Goal: Task Accomplishment & Management: Complete application form

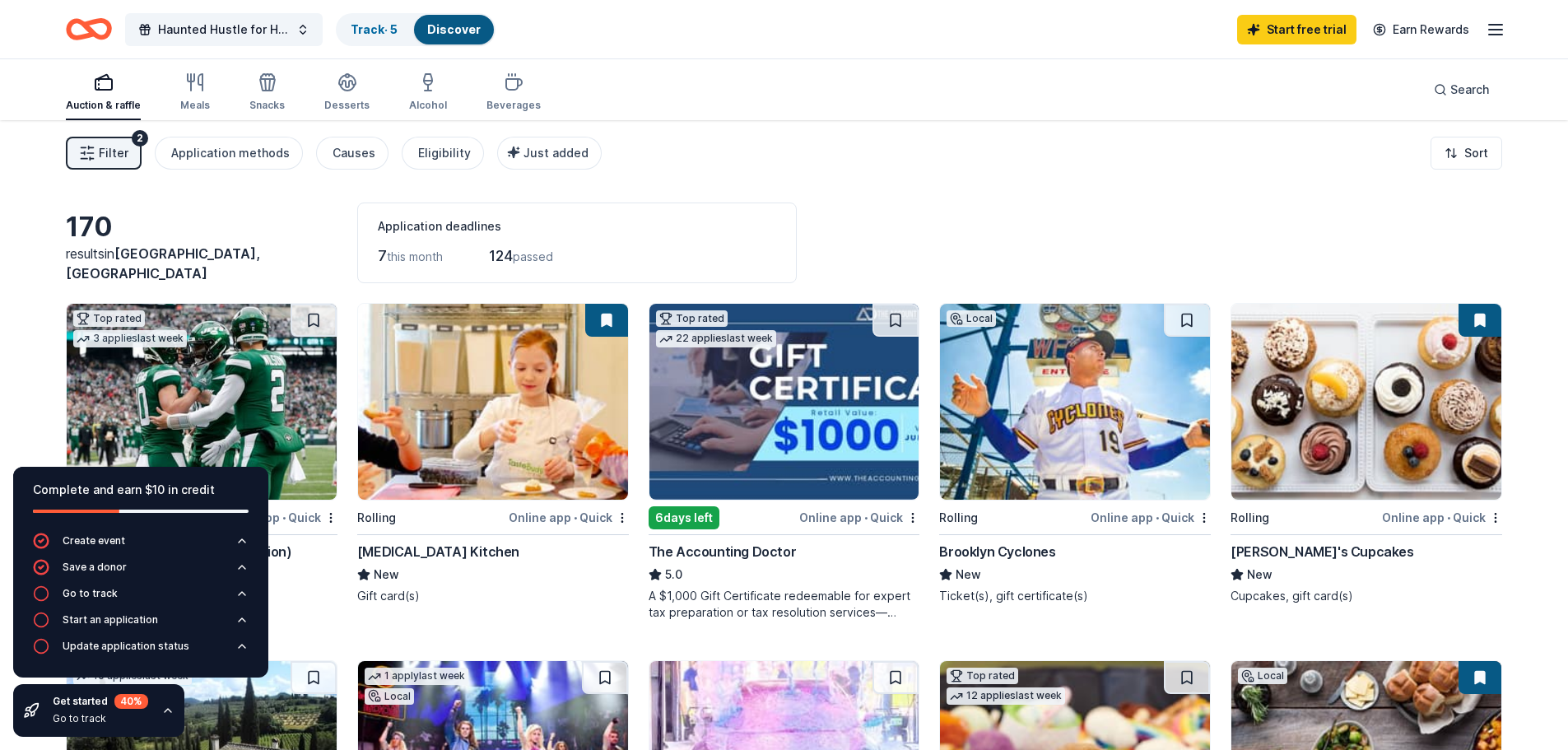
scroll to position [181, 0]
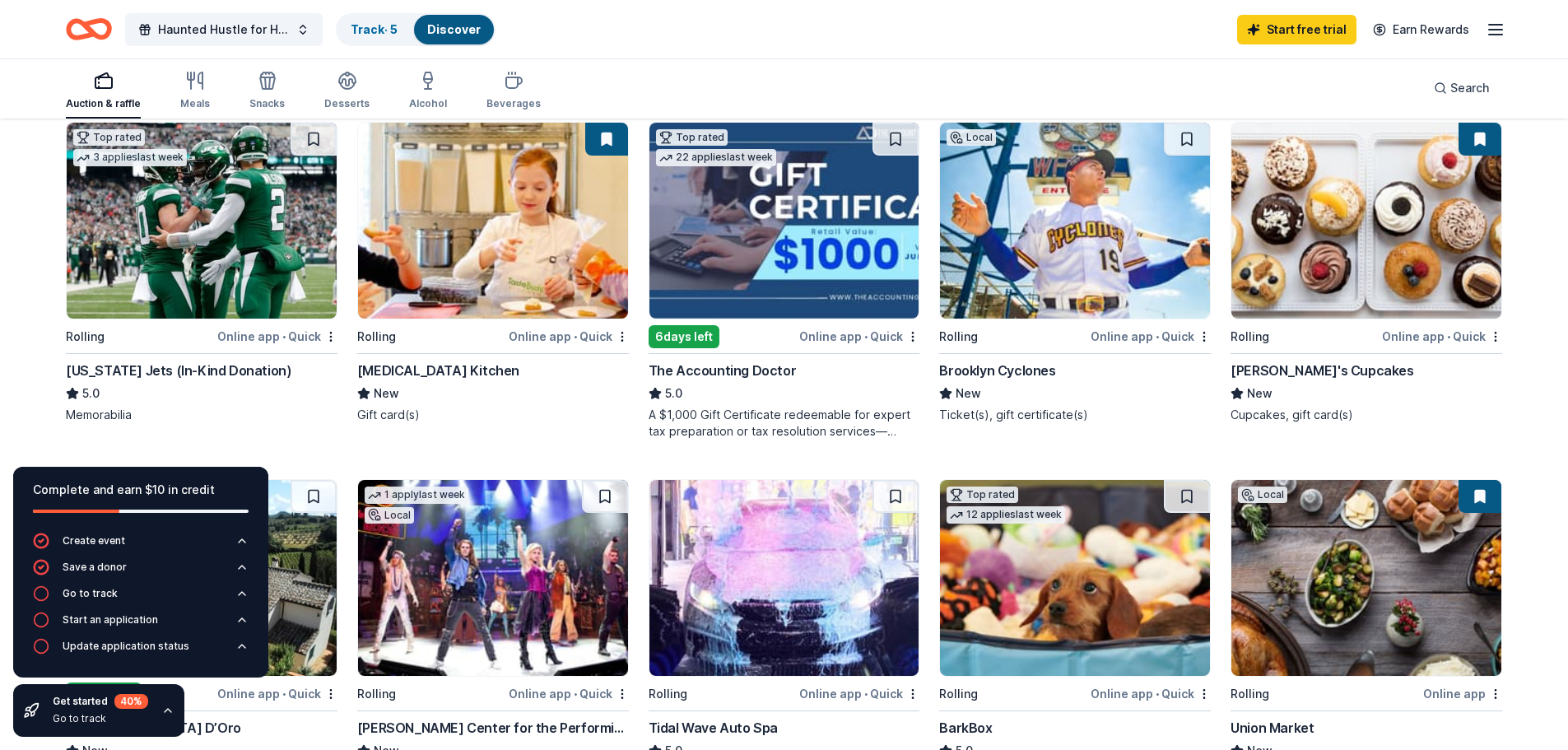
click at [1016, 265] on img at bounding box center [1074, 220] width 270 height 196
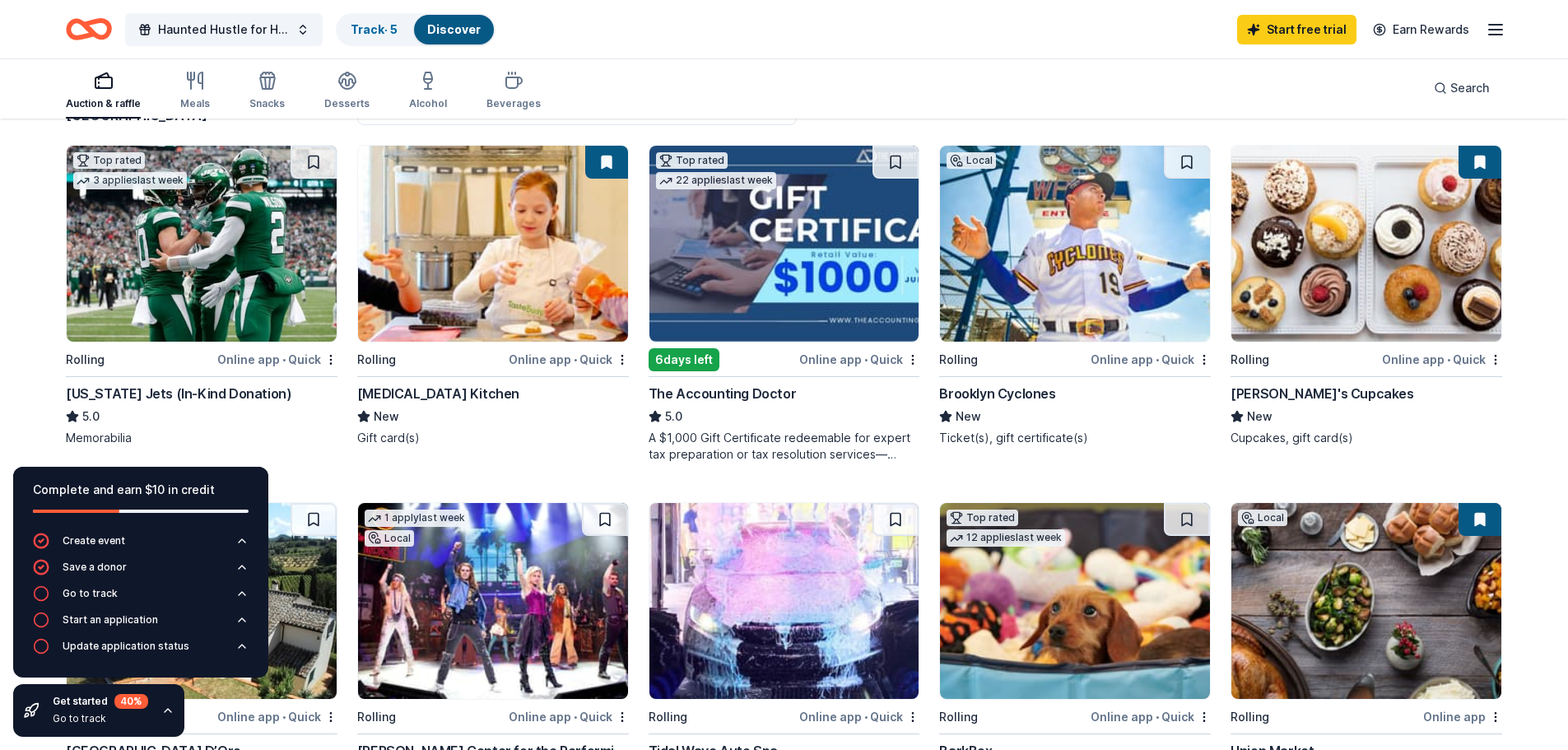
scroll to position [157, 0]
click at [260, 256] on img at bounding box center [202, 244] width 270 height 196
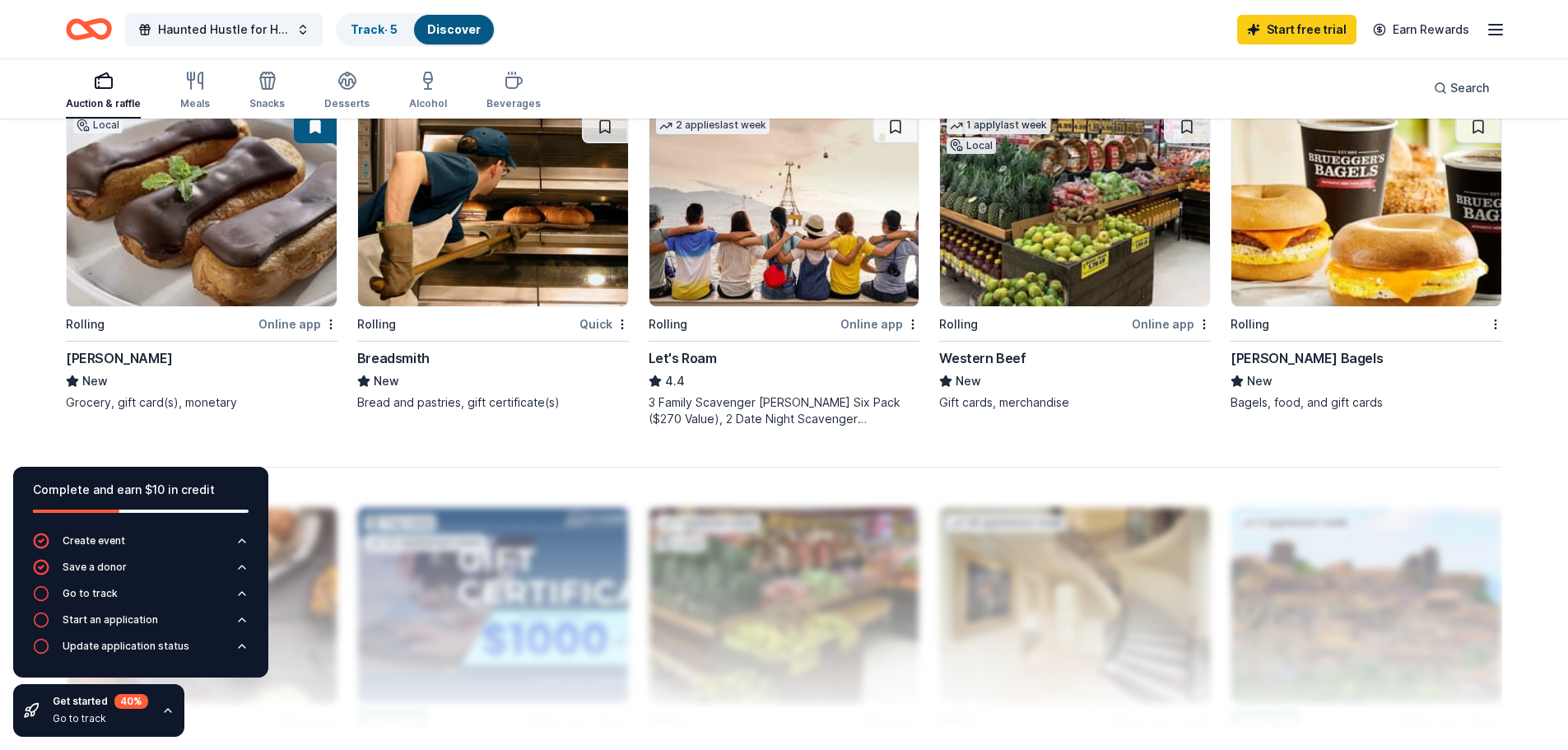
scroll to position [1266, 0]
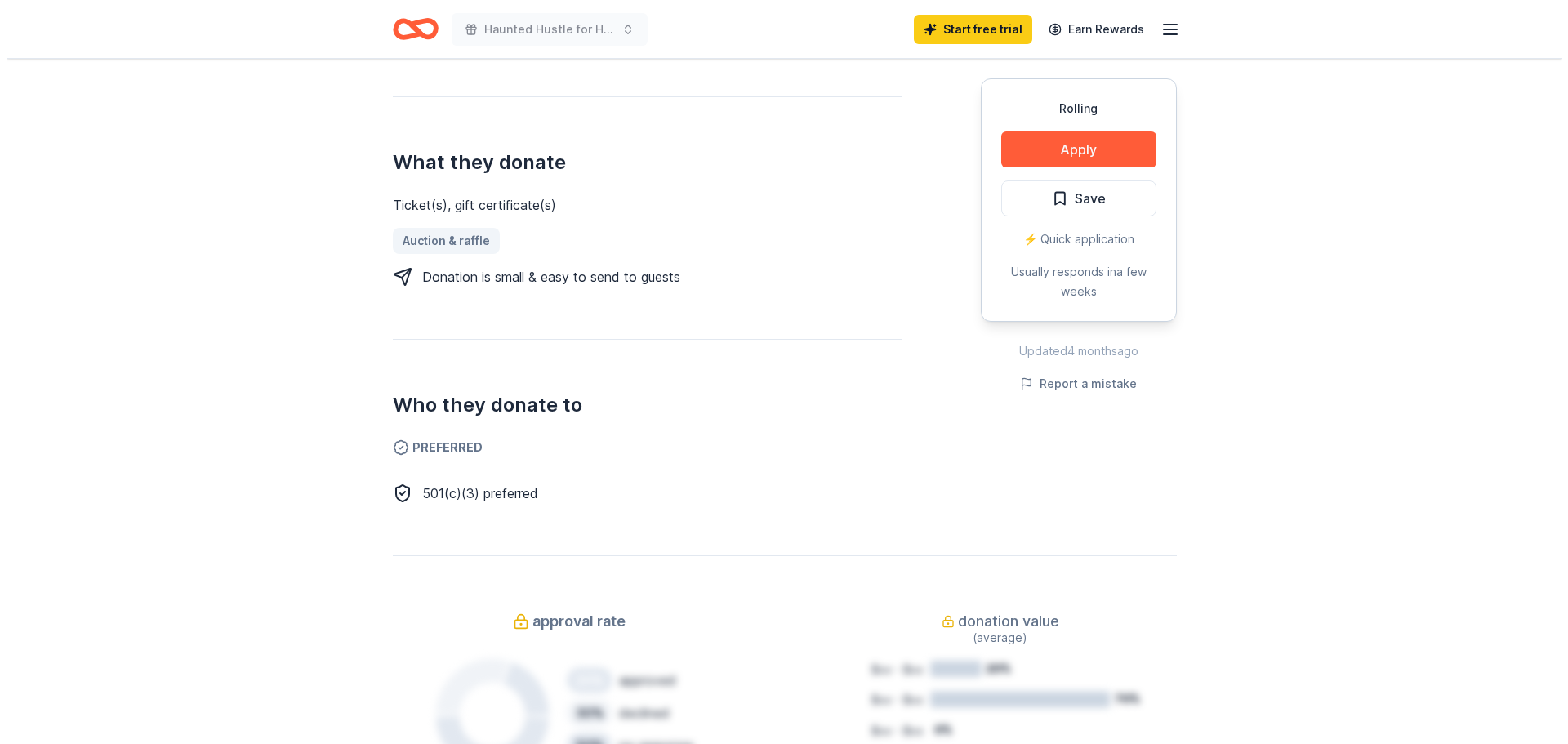
scroll to position [397, 0]
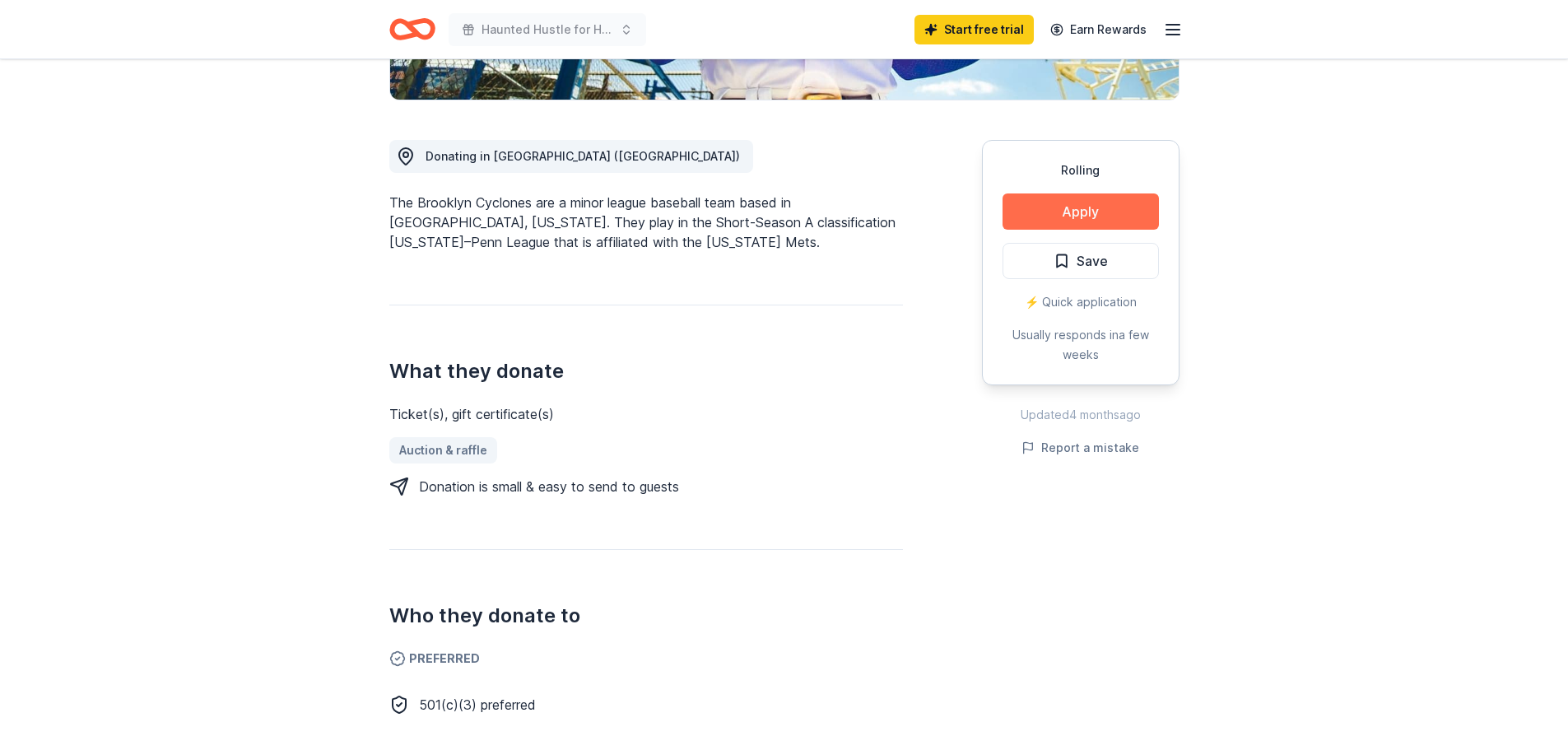
click at [1077, 212] on button "Apply" at bounding box center [1080, 211] width 156 height 36
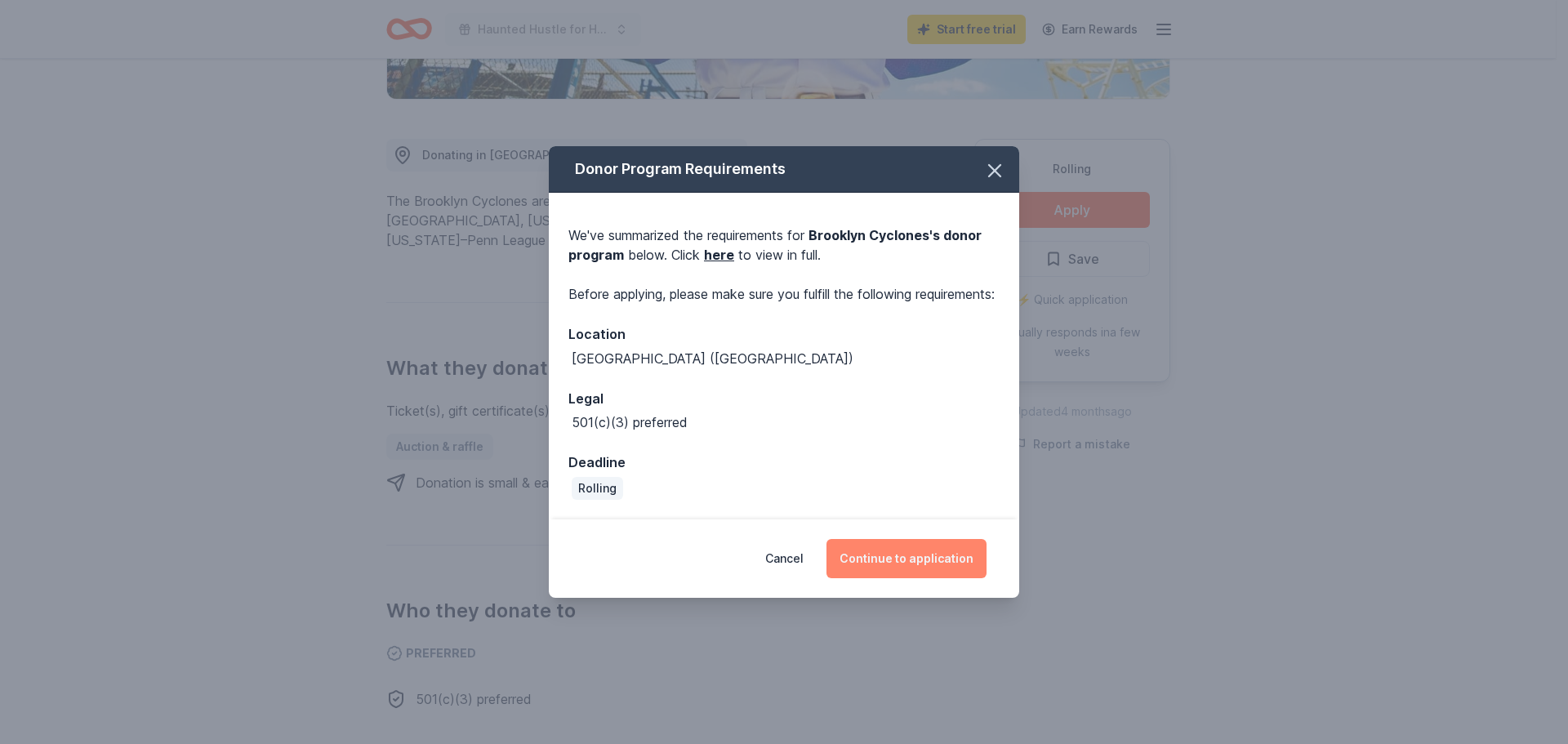
click at [961, 578] on button "Continue to application" at bounding box center [906, 559] width 160 height 39
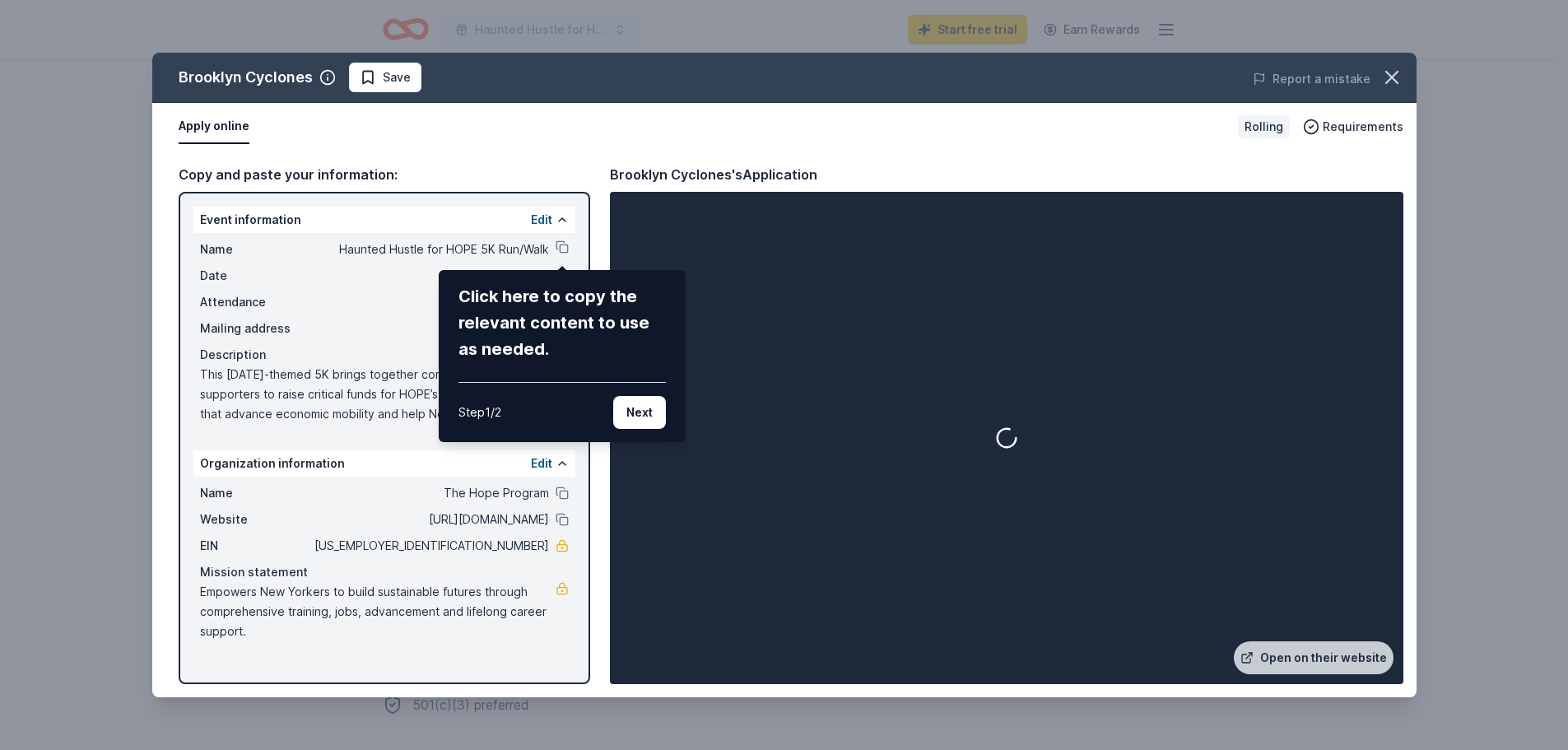
click at [968, 585] on div "Brooklyn Cyclones Save Report a mistake Apply online Rolling Requirements Copy …" at bounding box center [784, 375] width 1264 height 645
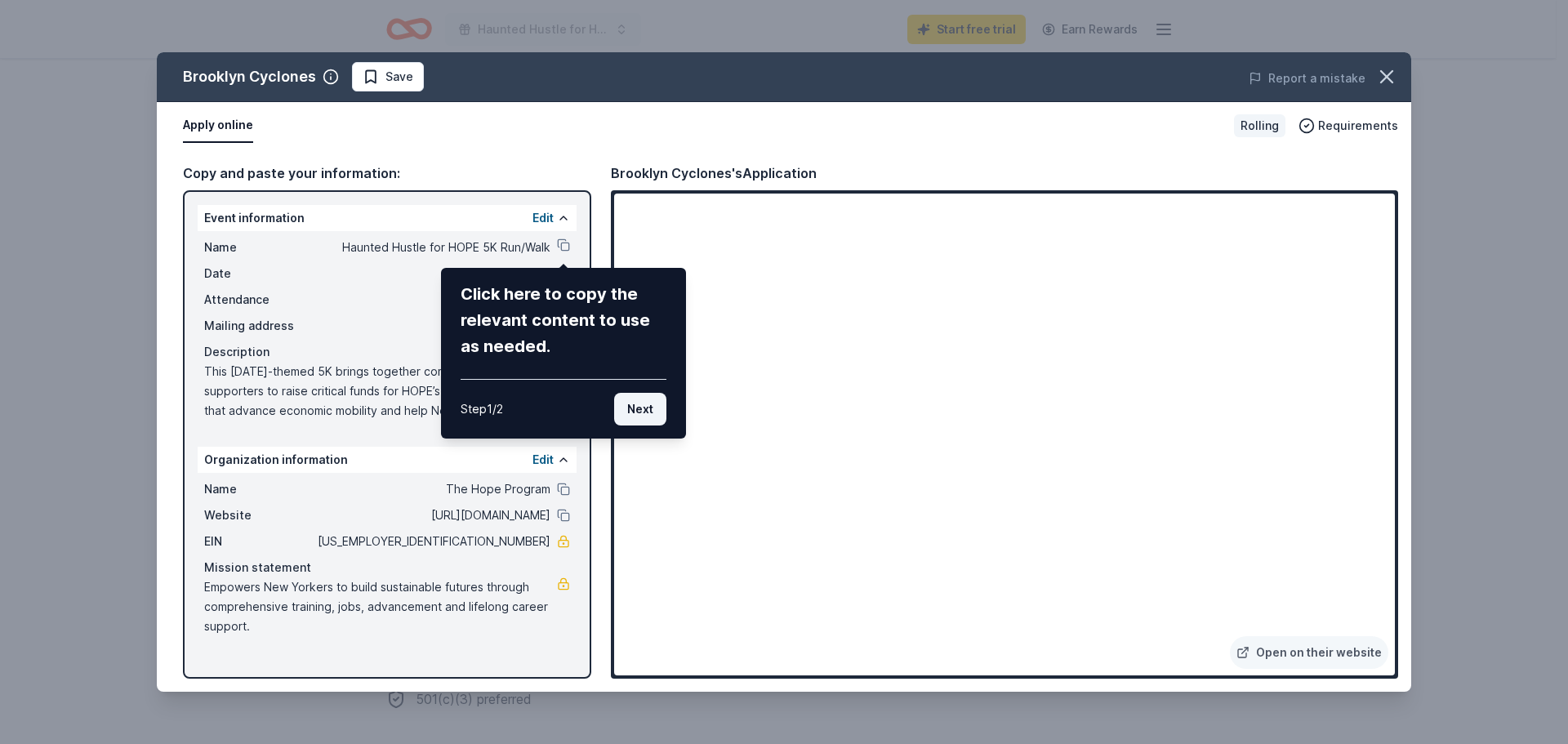
click at [647, 410] on button "Next" at bounding box center [641, 409] width 53 height 32
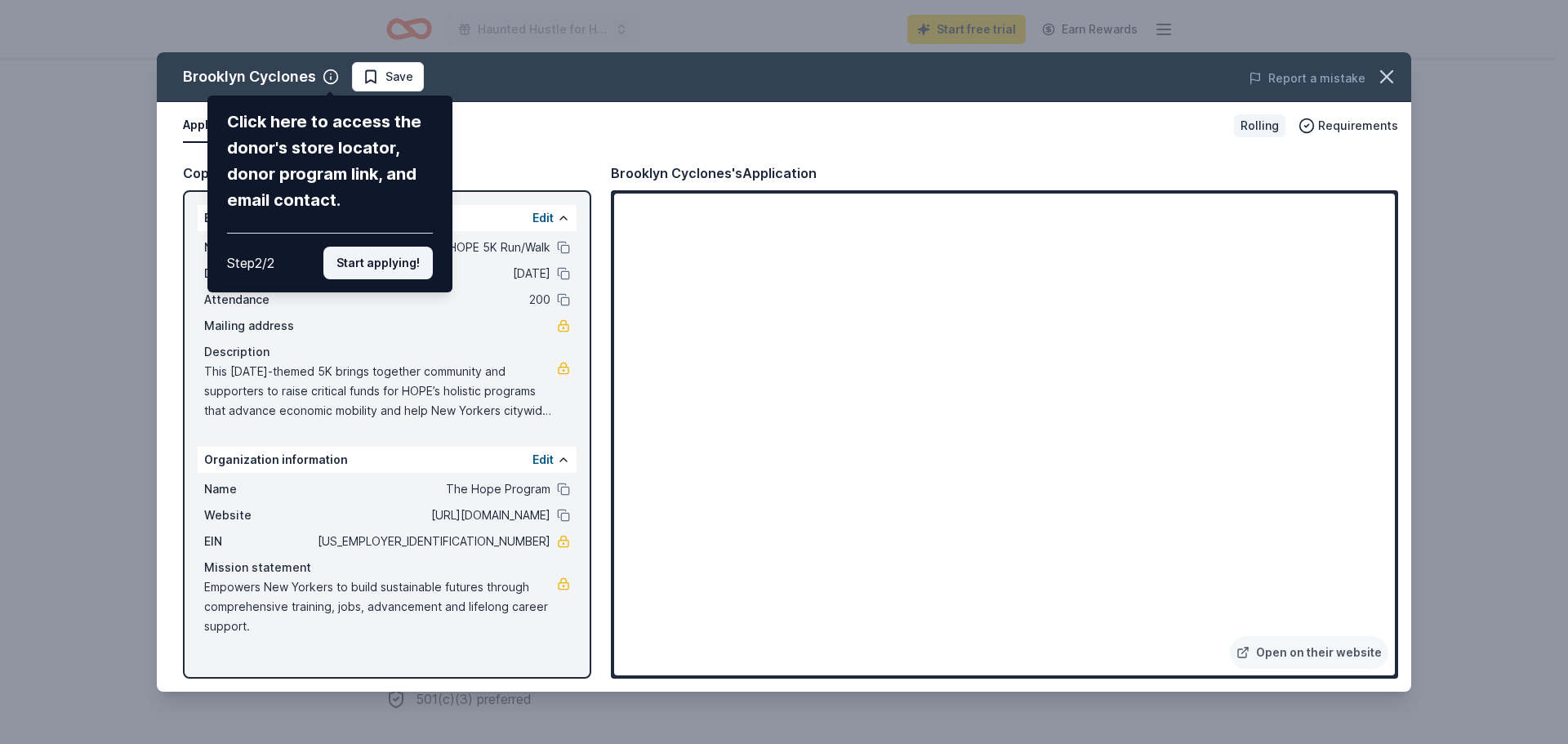
click at [403, 275] on button "Start applying!" at bounding box center [379, 262] width 109 height 32
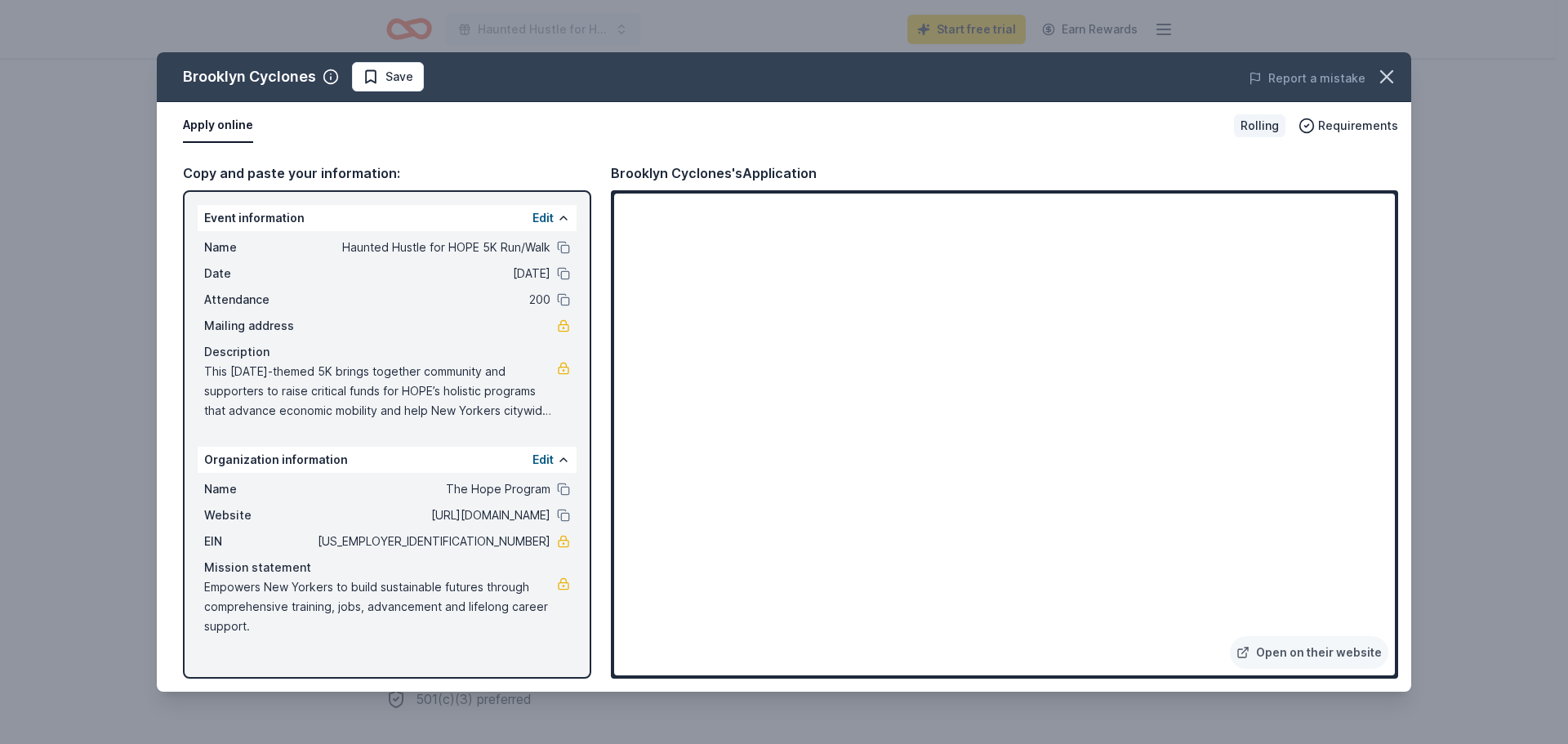
drag, startPoint x: 552, startPoint y: 539, endPoint x: 460, endPoint y: 541, distance: 92.0
click at [460, 541] on div "EIN 13-3268539" at bounding box center [386, 541] width 366 height 20
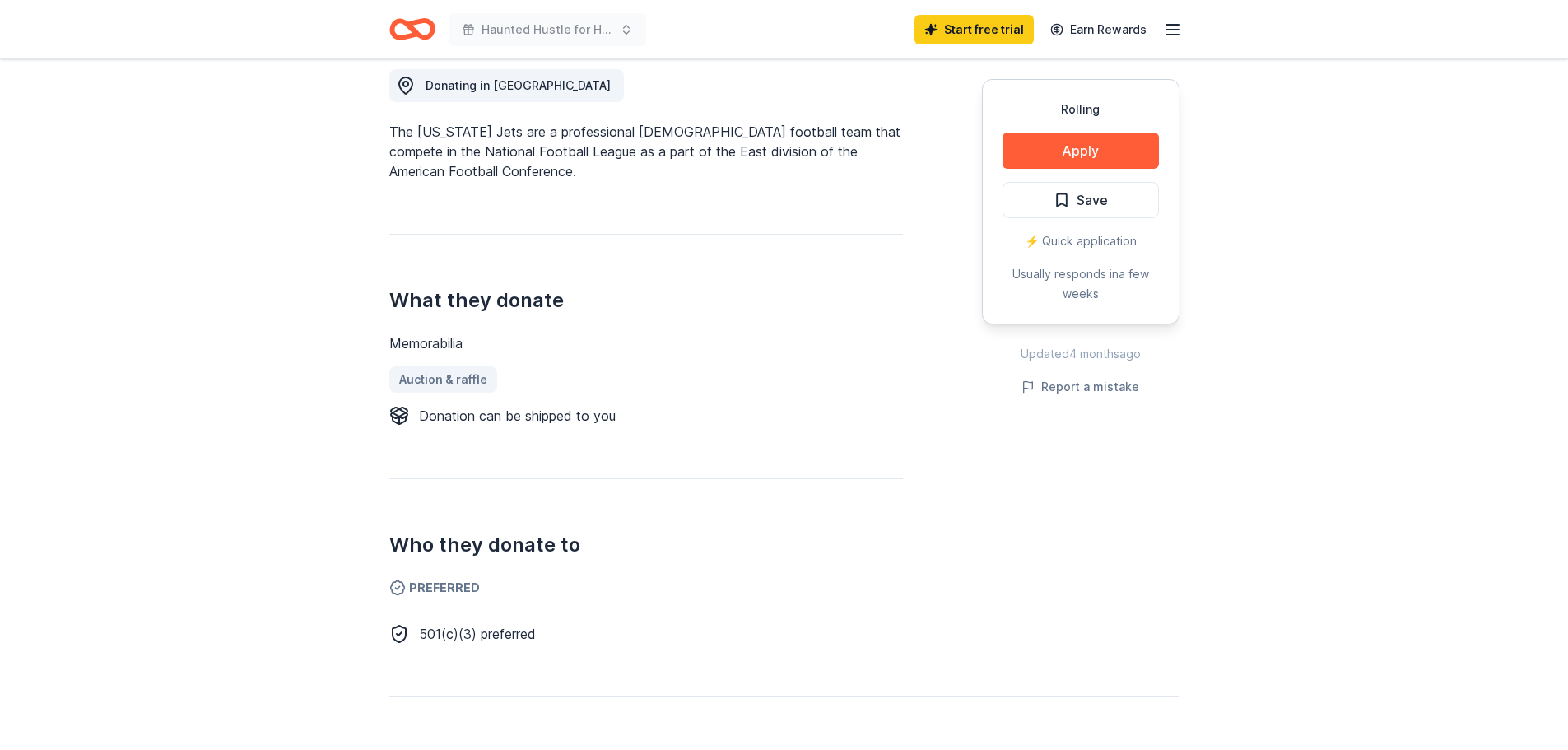
scroll to position [471, 0]
click at [1066, 155] on button "Apply" at bounding box center [1080, 150] width 156 height 36
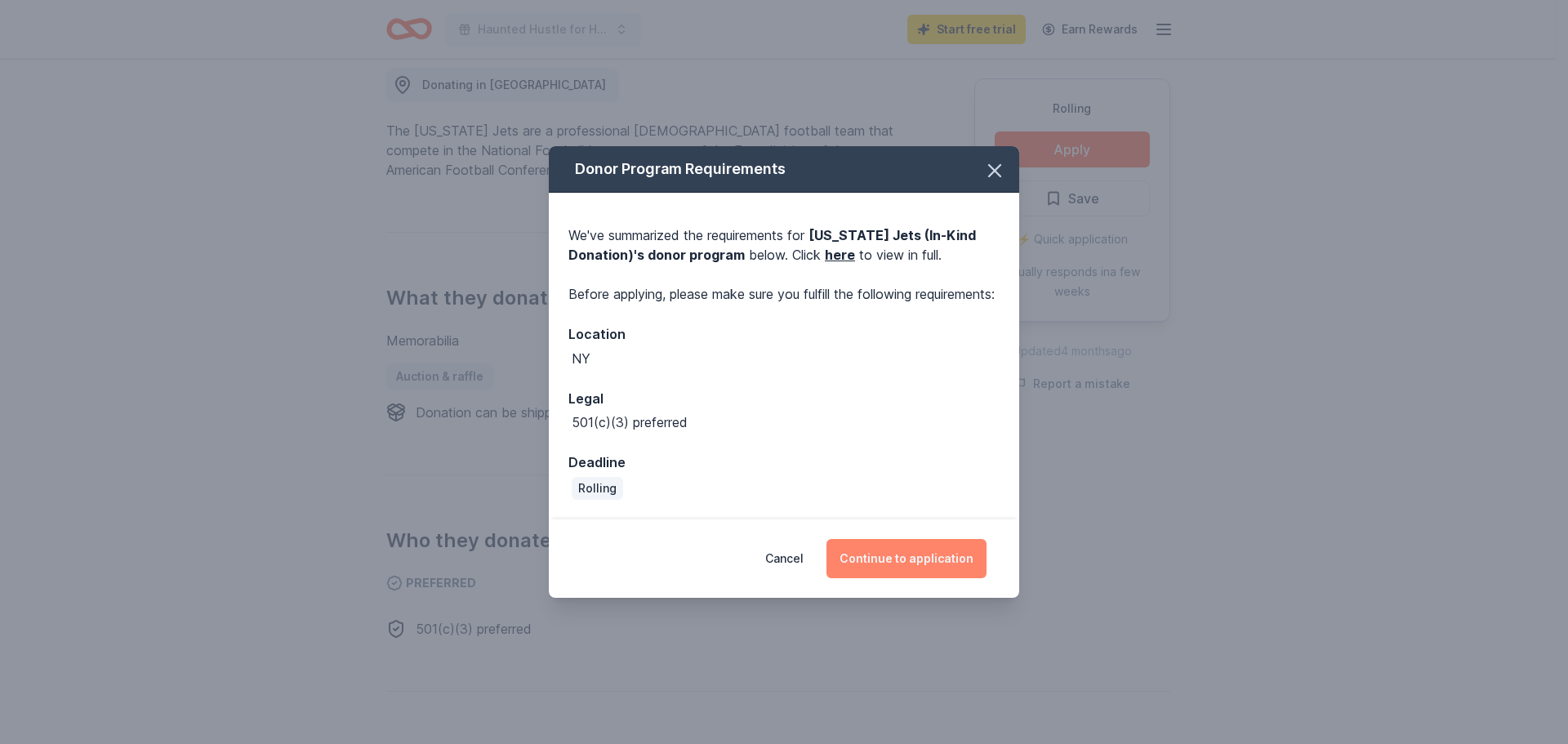
click at [920, 568] on button "Continue to application" at bounding box center [906, 559] width 160 height 39
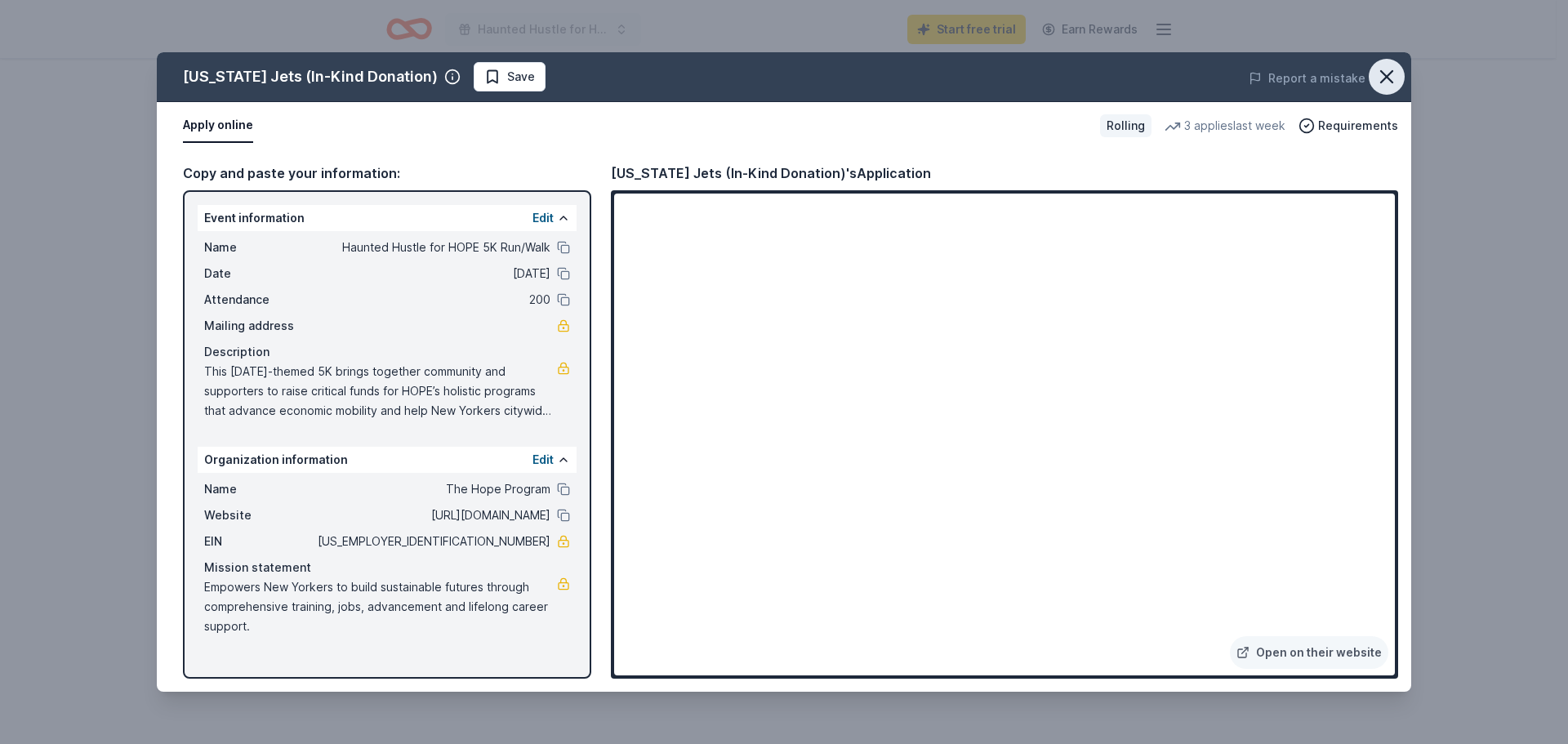
click at [1379, 79] on icon "button" at bounding box center [1387, 76] width 22 height 22
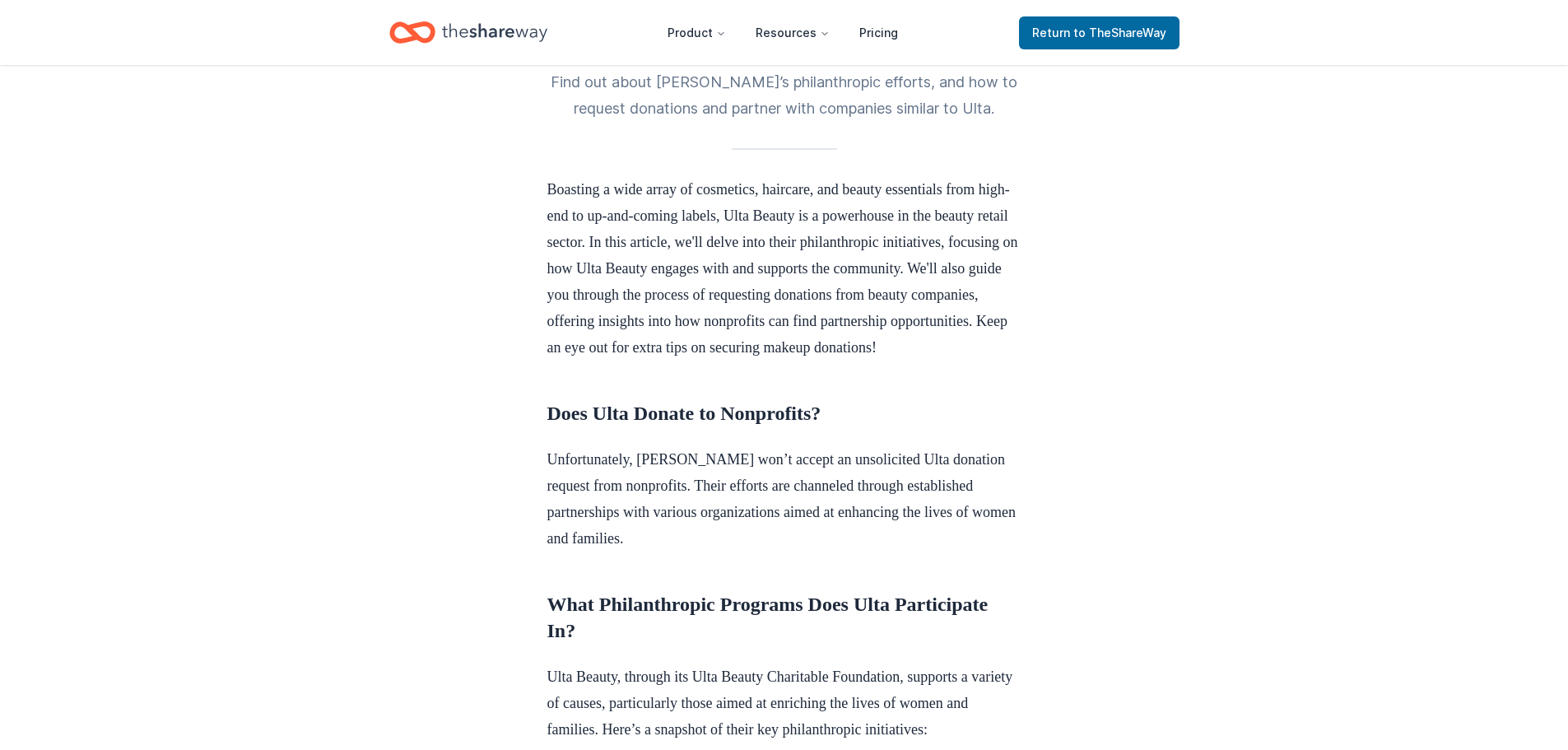
scroll to position [392, 0]
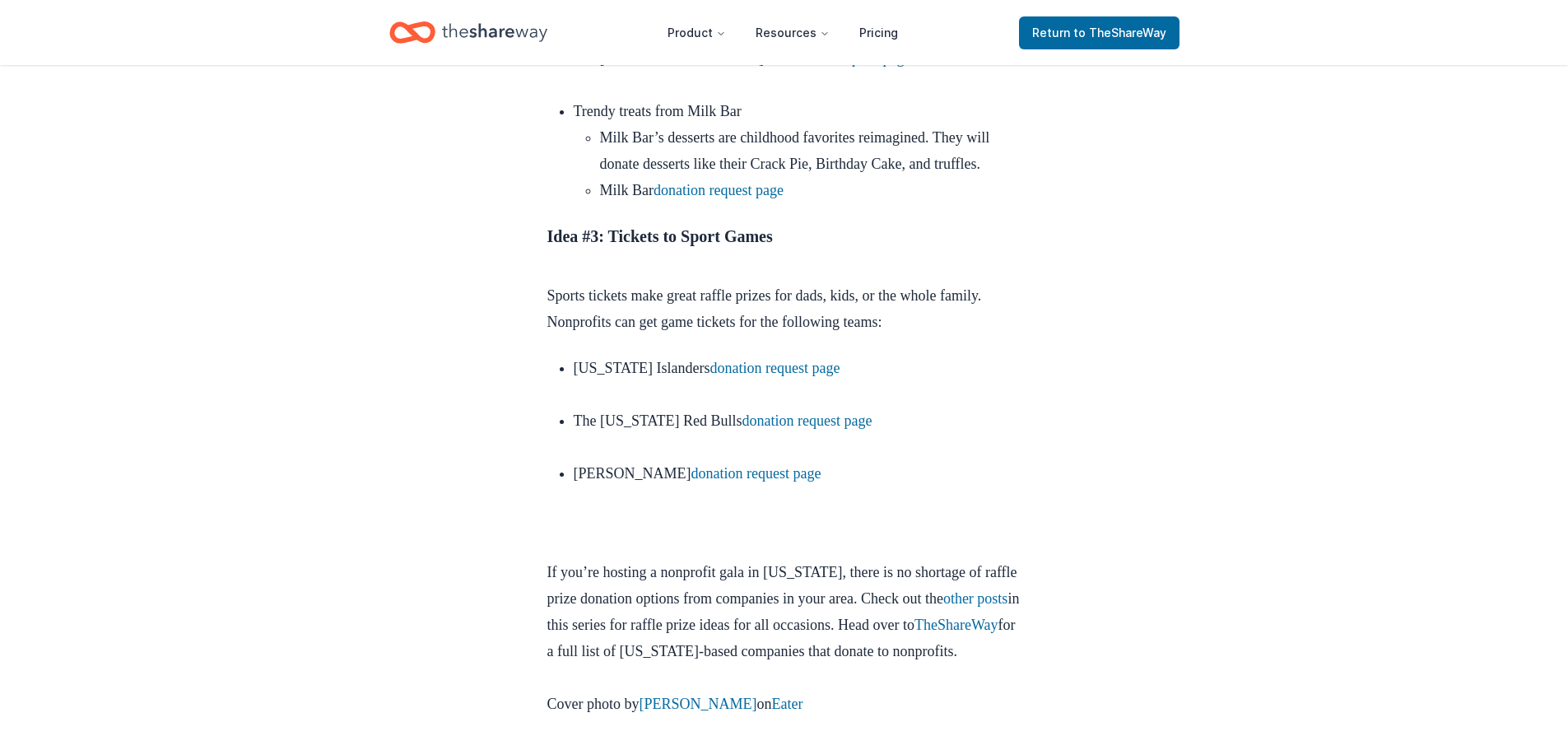
scroll to position [1866, 0]
click at [780, 481] on link "donation request page" at bounding box center [756, 472] width 130 height 17
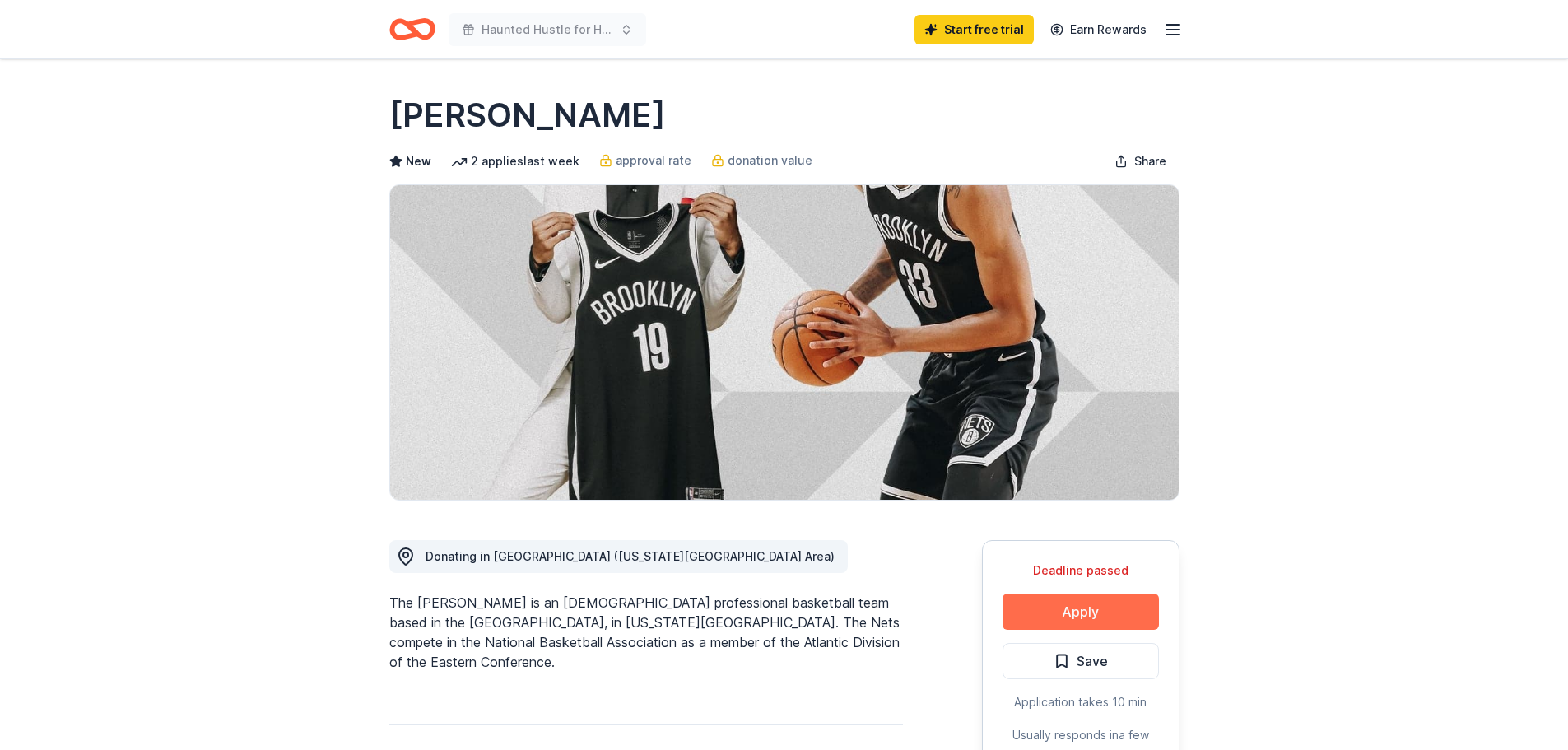
scroll to position [134, 0]
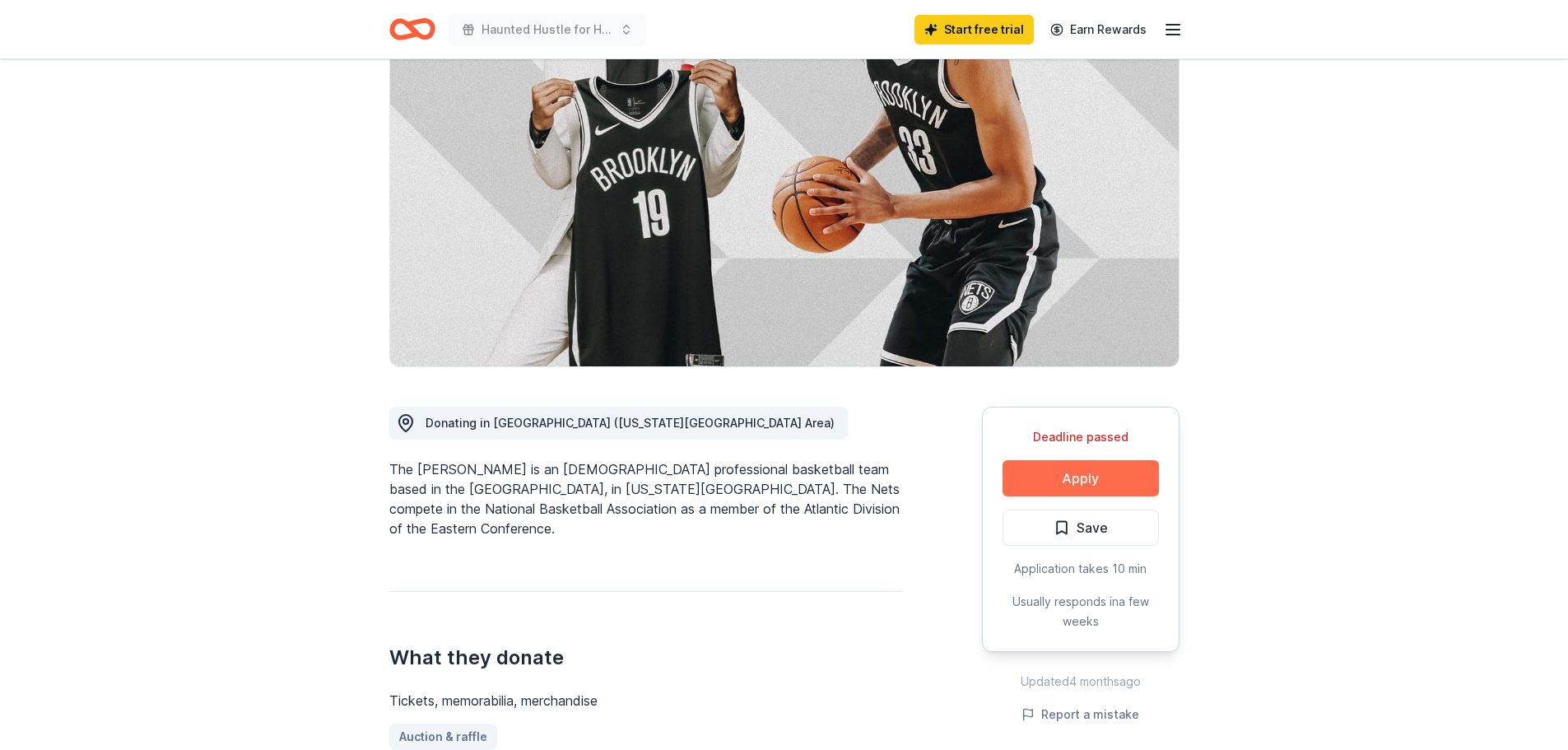
click at [1061, 473] on button "Apply" at bounding box center [1080, 478] width 156 height 36
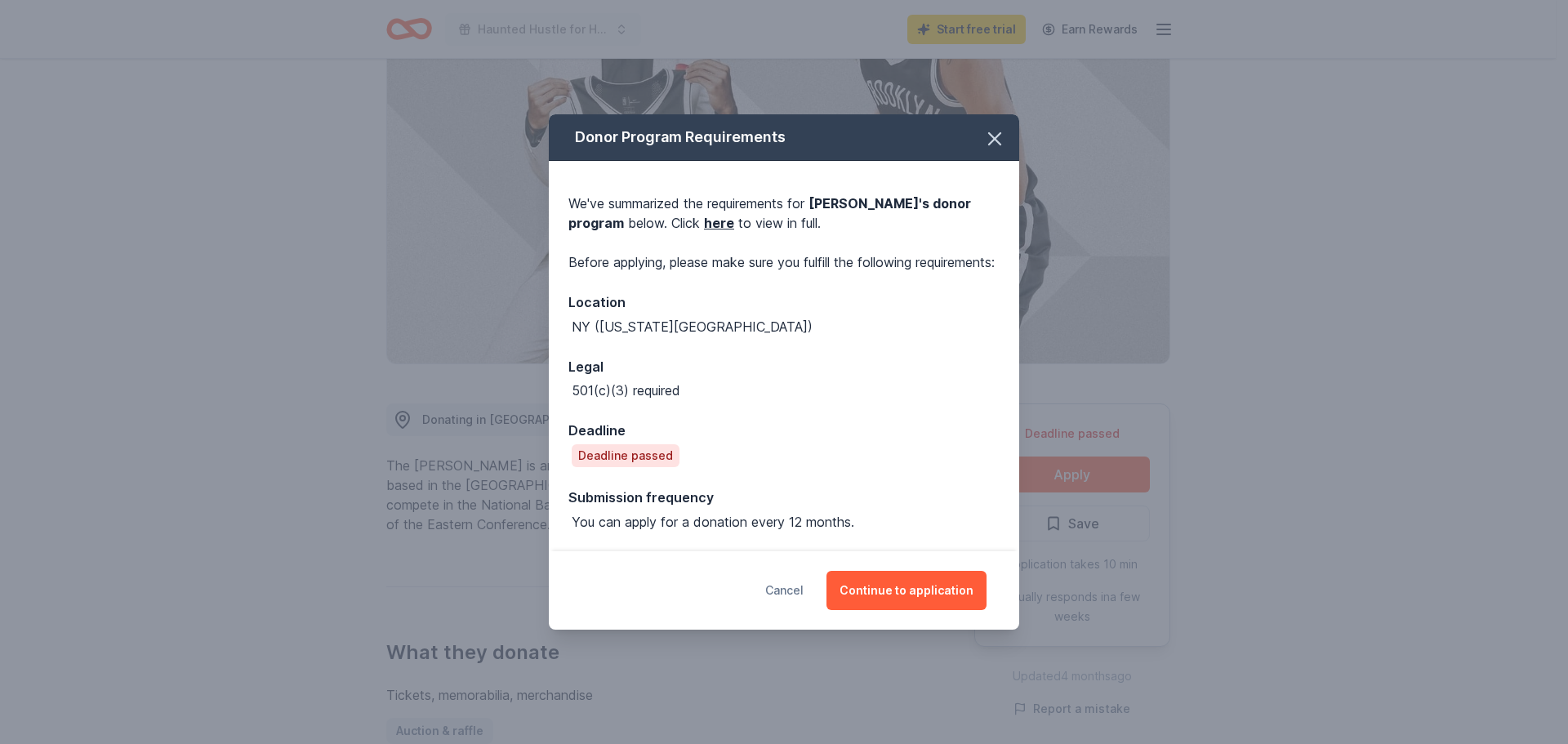
click at [790, 600] on button "Cancel" at bounding box center [784, 590] width 38 height 39
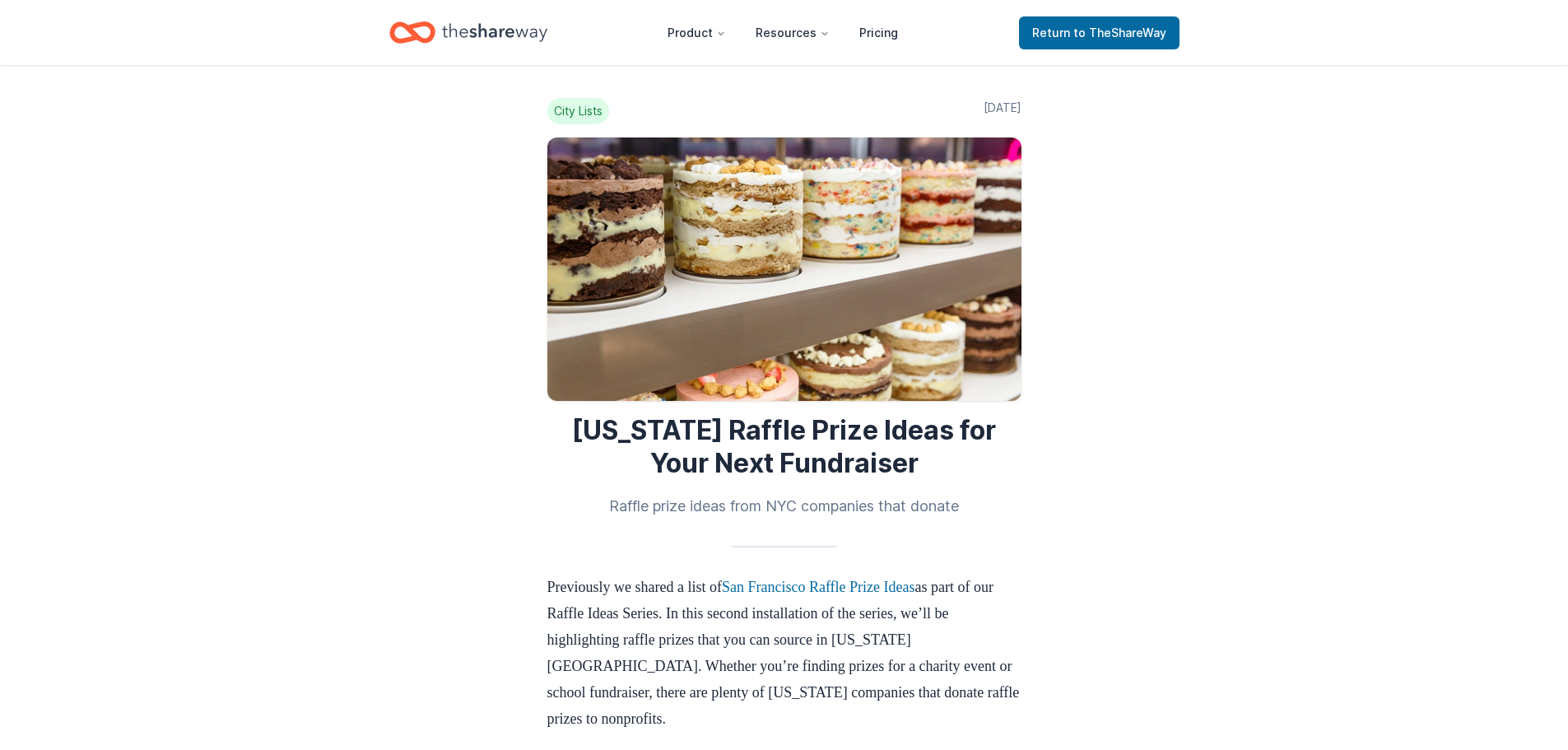
scroll to position [1866, 0]
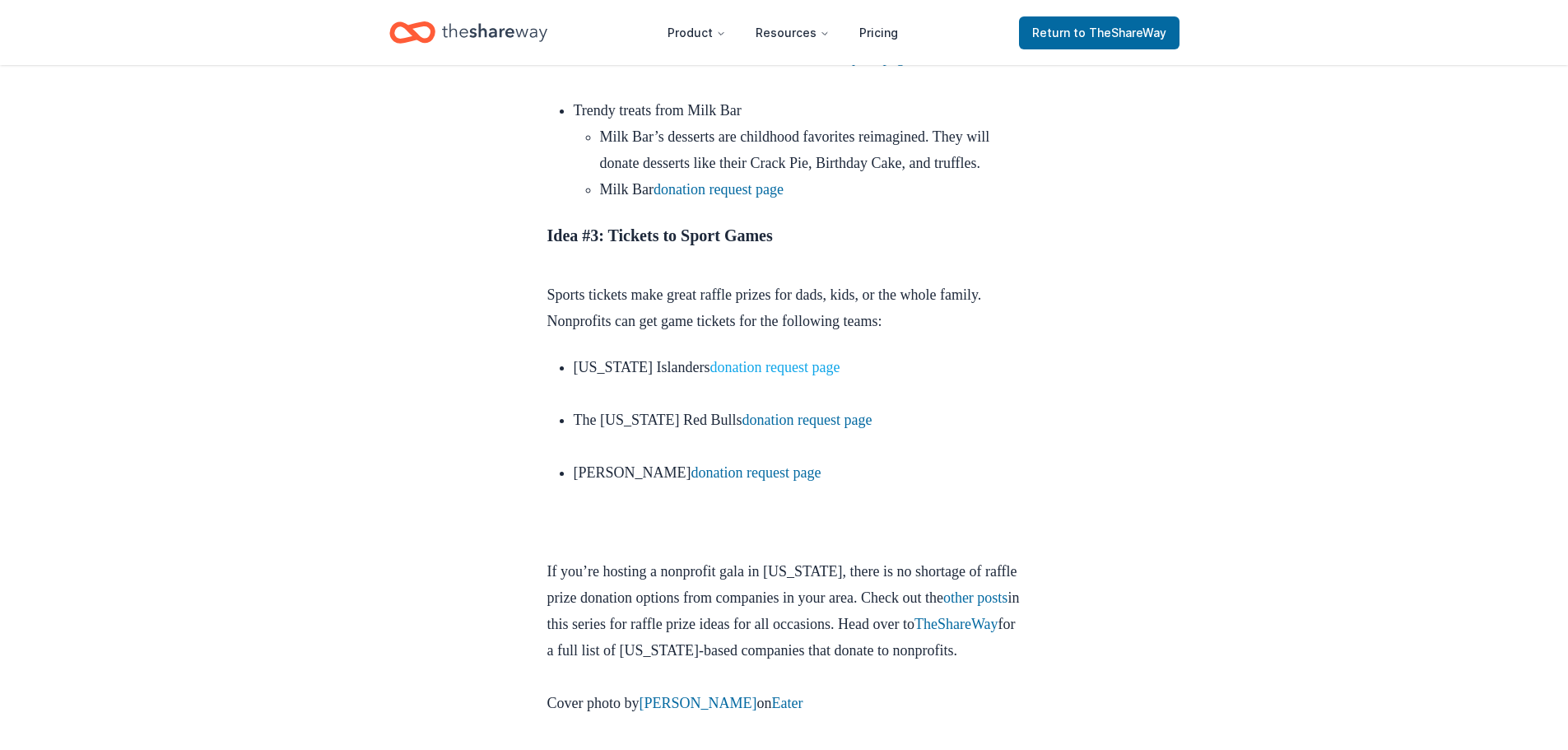
click at [792, 375] on link "donation request page" at bounding box center [775, 367] width 130 height 17
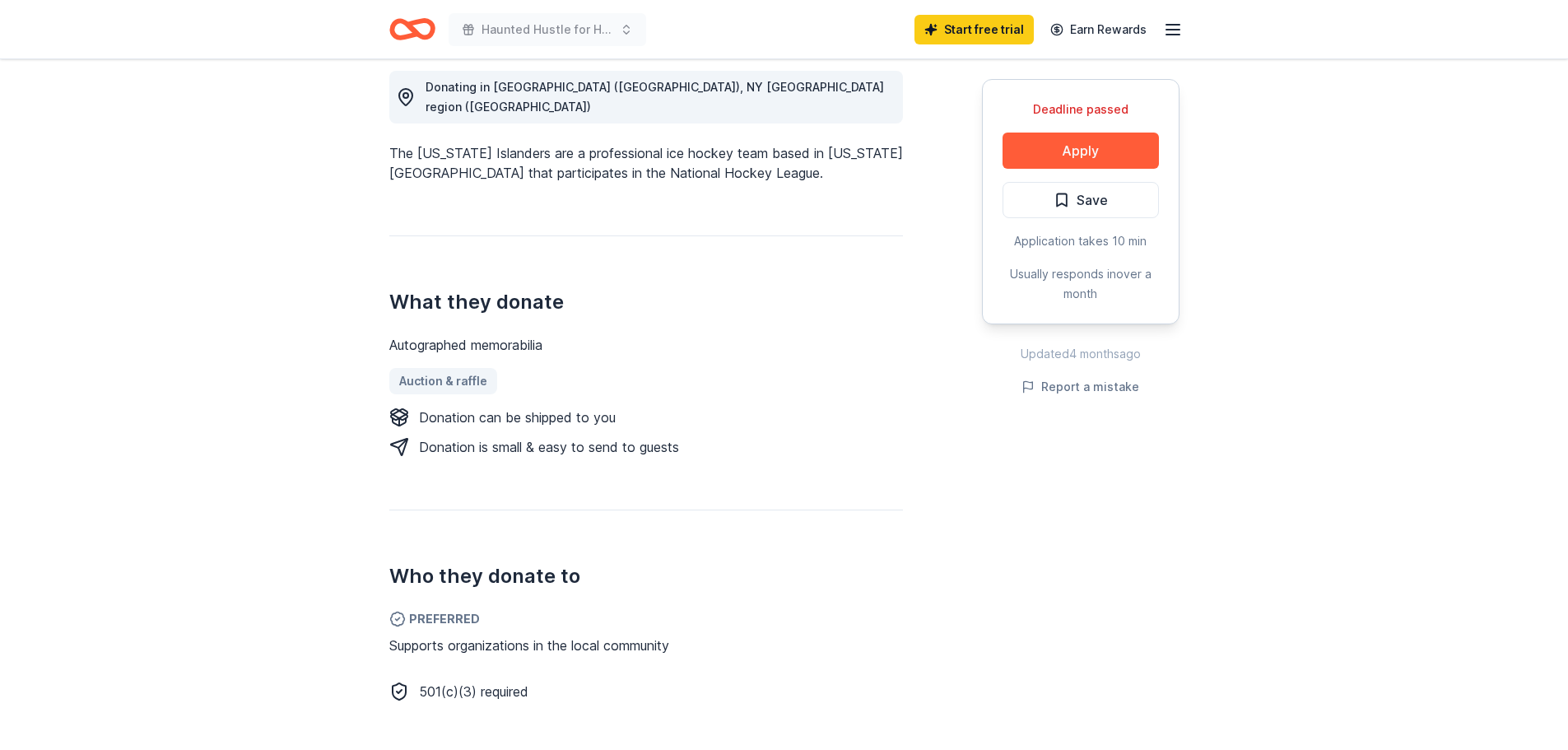
scroll to position [470, 0]
click at [1037, 149] on button "Apply" at bounding box center [1080, 150] width 156 height 36
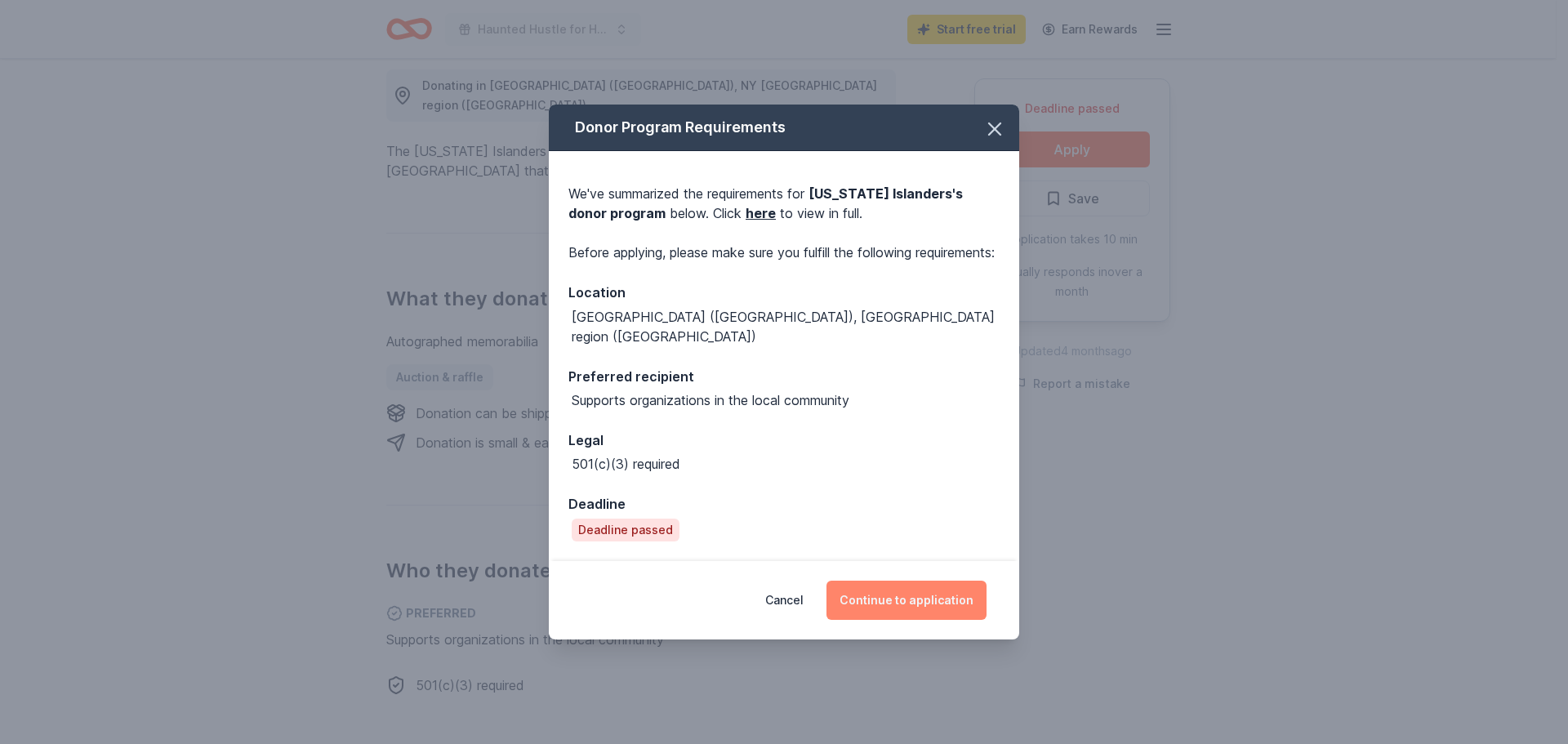
click at [928, 589] on button "Continue to application" at bounding box center [906, 600] width 160 height 39
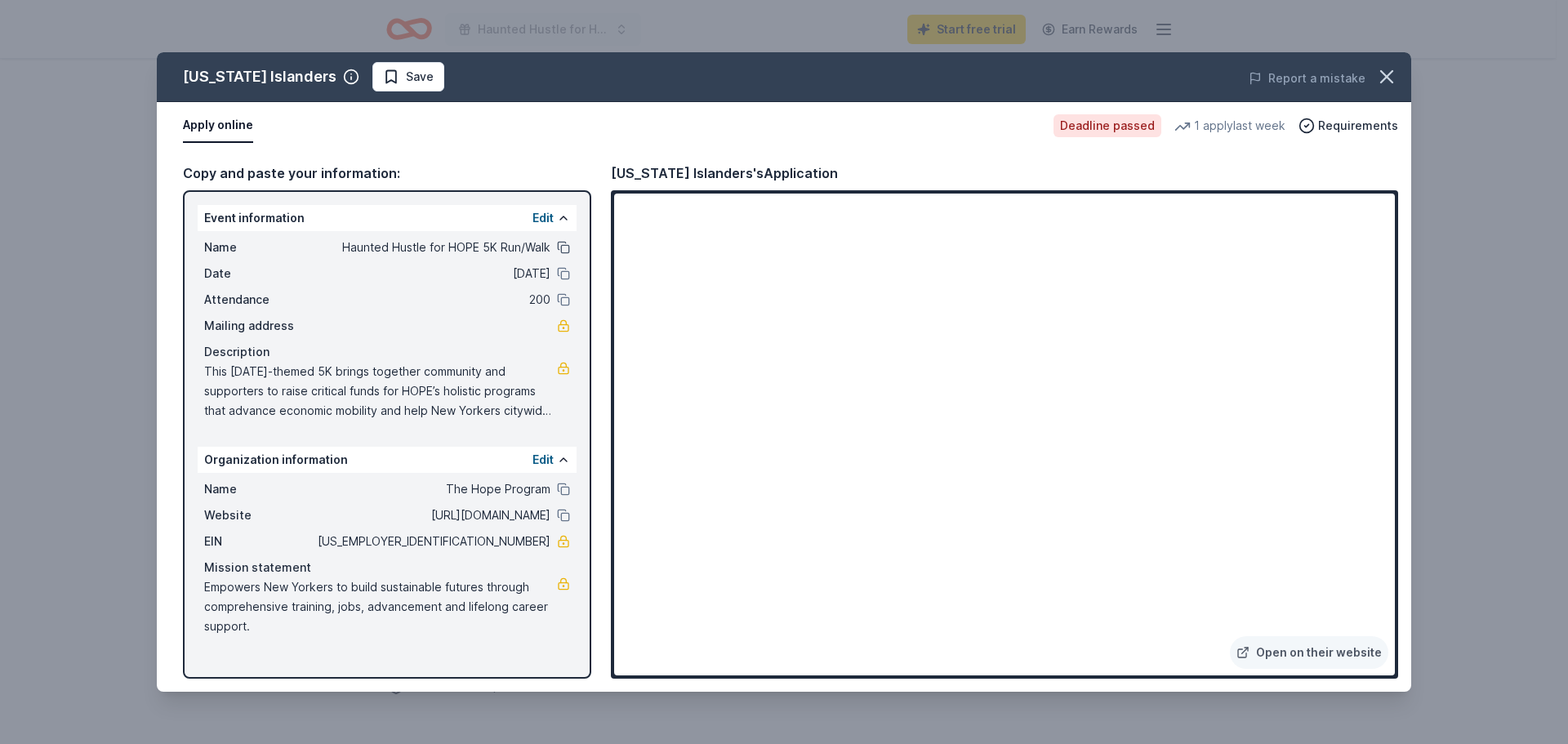
click at [564, 251] on button at bounding box center [563, 247] width 13 height 13
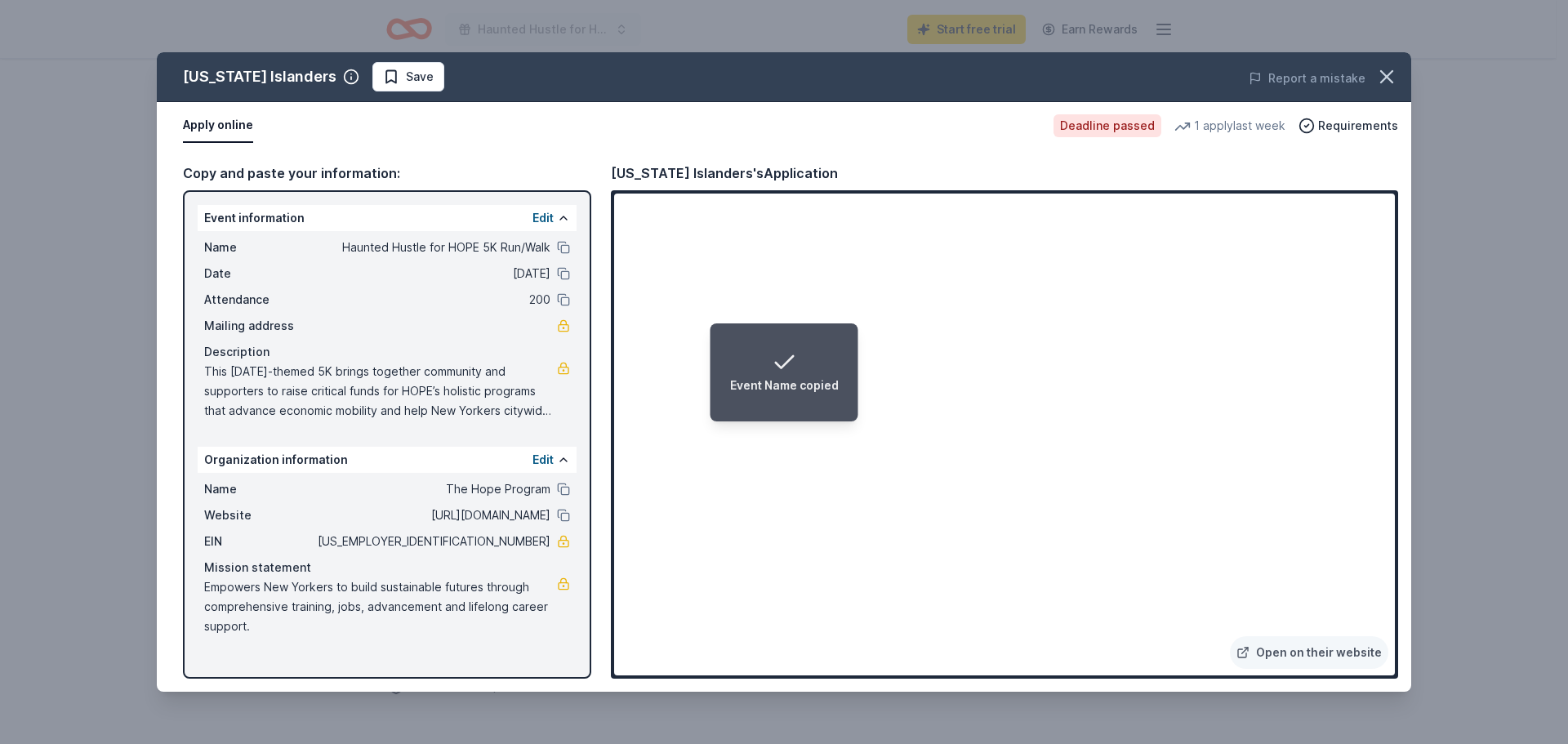
click at [565, 418] on div "This [DATE]-themed 5K brings together community and supporters to raise critica…" at bounding box center [386, 391] width 366 height 59
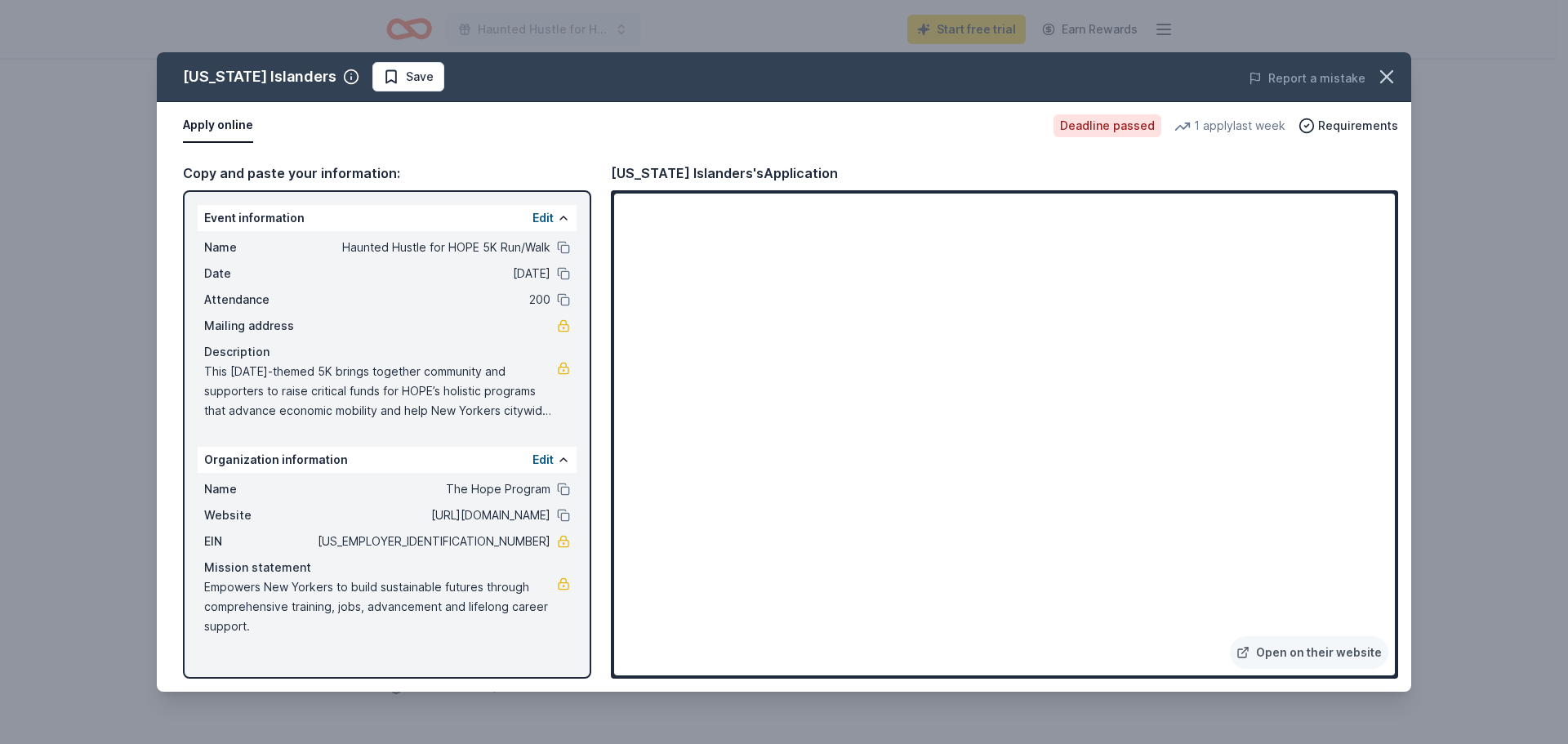
drag, startPoint x: 203, startPoint y: 364, endPoint x: 324, endPoint y: 389, distance: 123.6
click at [324, 389] on div "Name Haunted Hustle for HOPE 5K Run/Walk Date [DATE] Attendance 200 Mailing add…" at bounding box center [387, 329] width 379 height 196
click at [1387, 72] on icon "button" at bounding box center [1387, 76] width 22 height 22
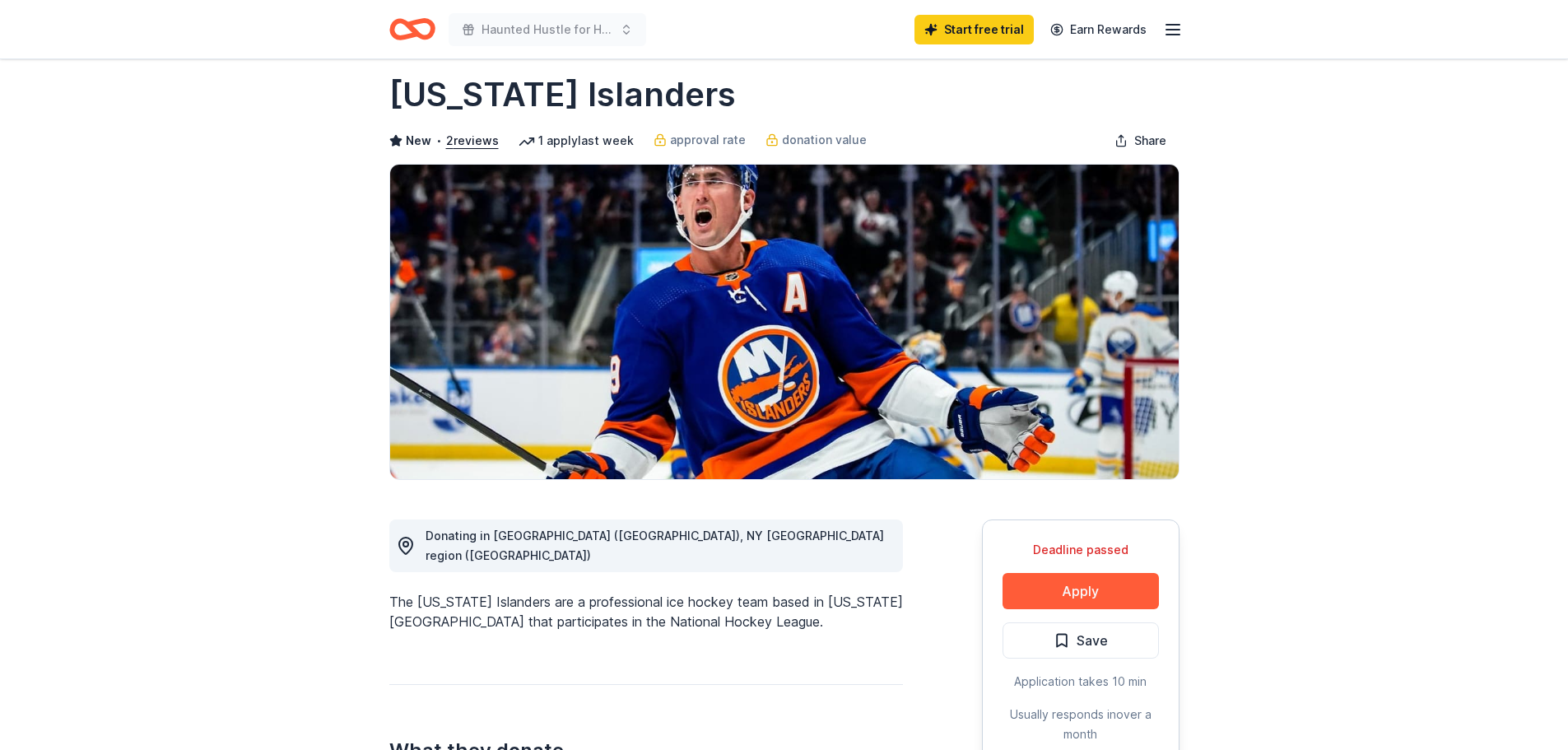
scroll to position [0, 0]
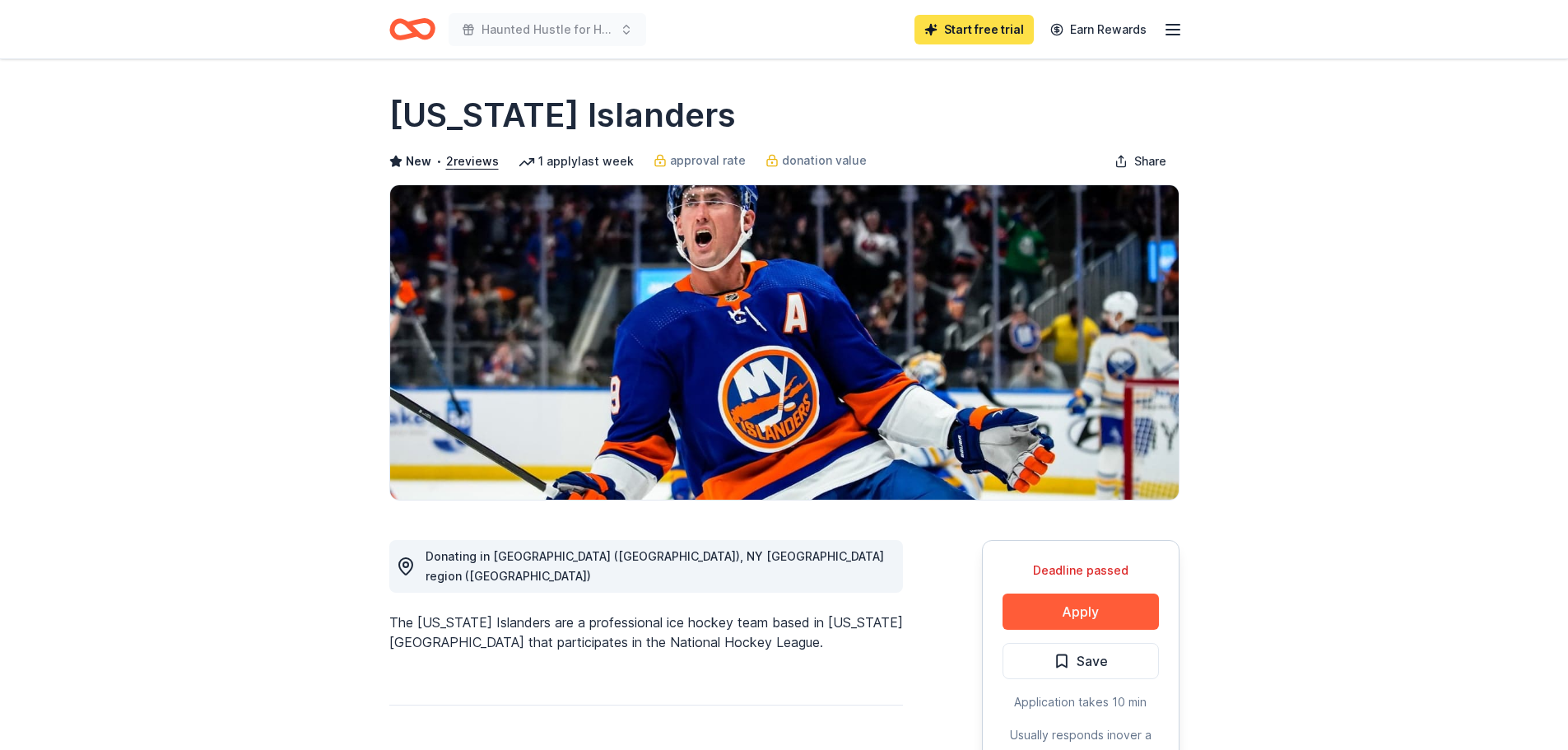
click at [945, 29] on link "Start free trial" at bounding box center [973, 29] width 119 height 29
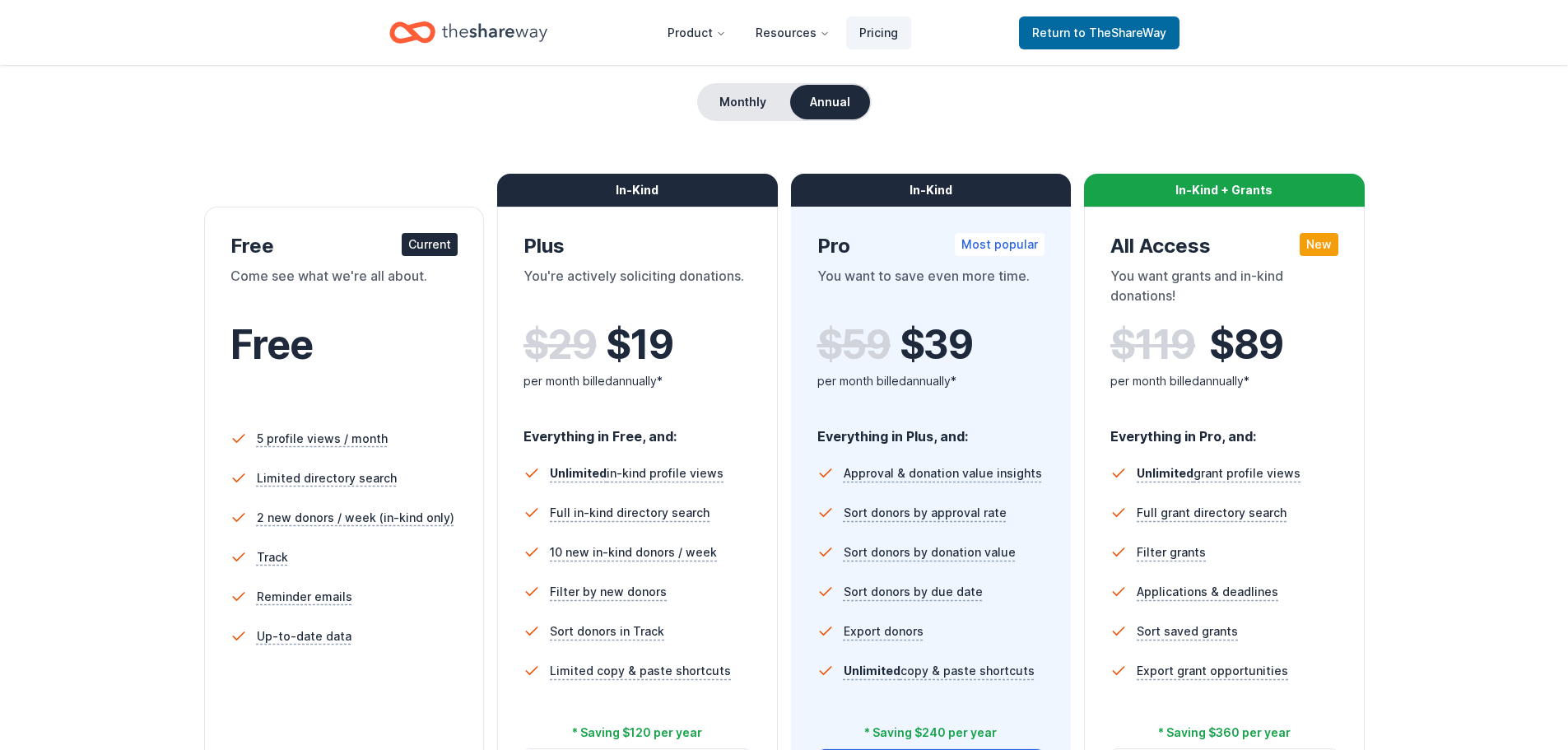
scroll to position [376, 0]
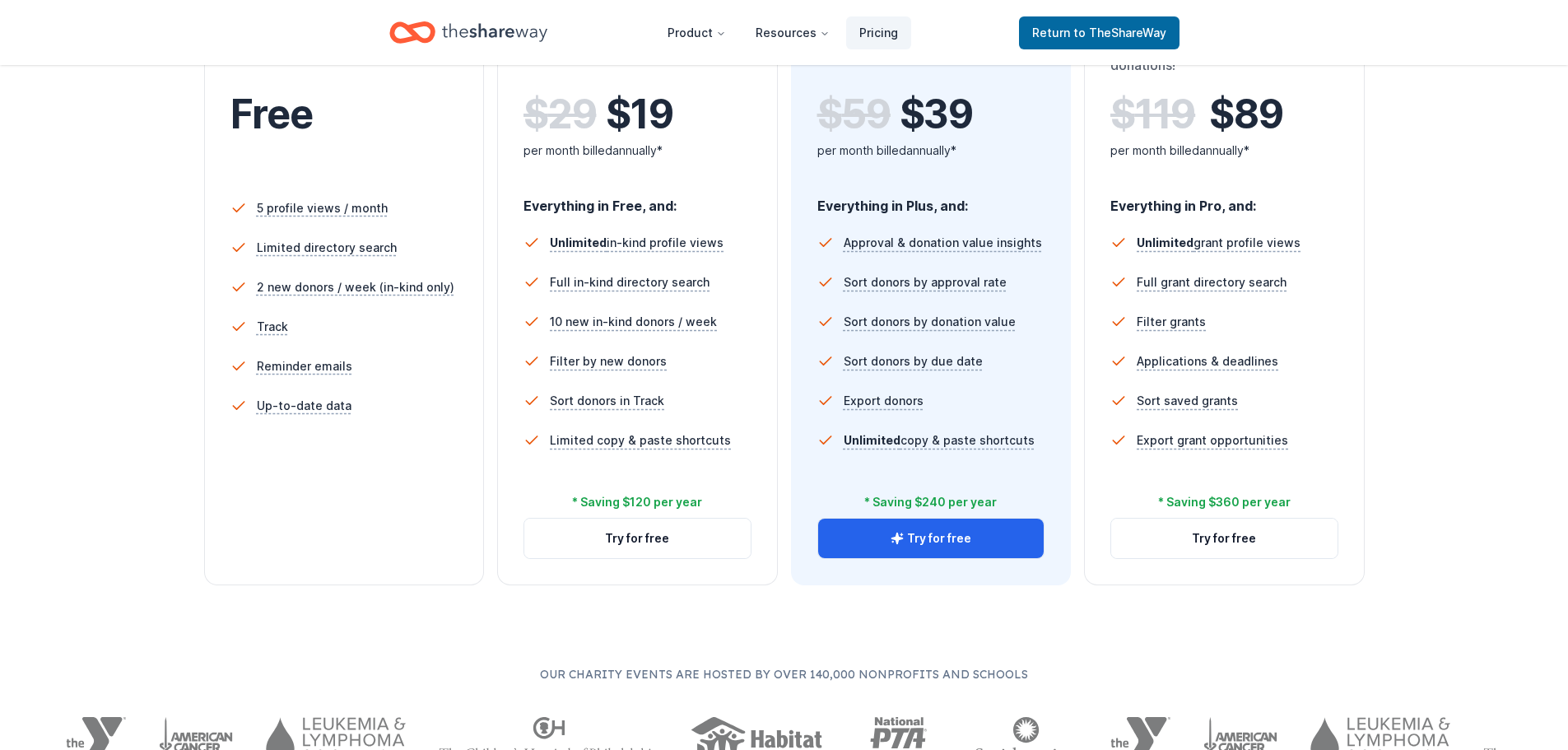
click at [343, 347] on li "Reminder emails" at bounding box center [344, 366] width 228 height 39
